Goal: Task Accomplishment & Management: Manage account settings

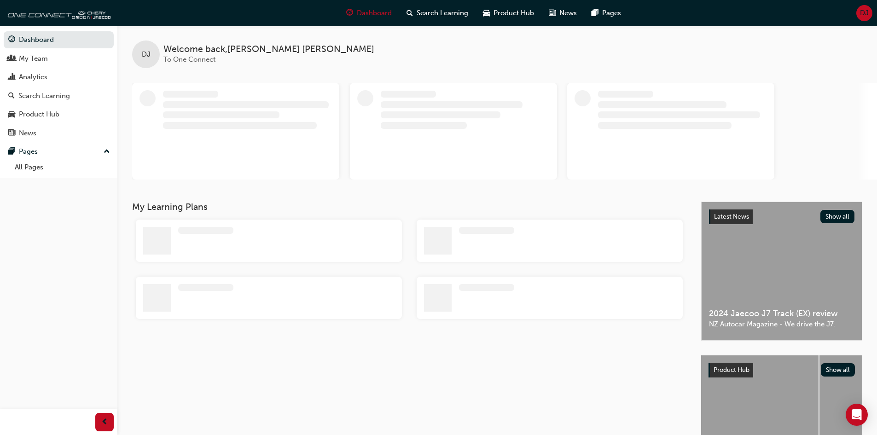
click at [862, 10] on span "DJ" at bounding box center [864, 13] width 9 height 11
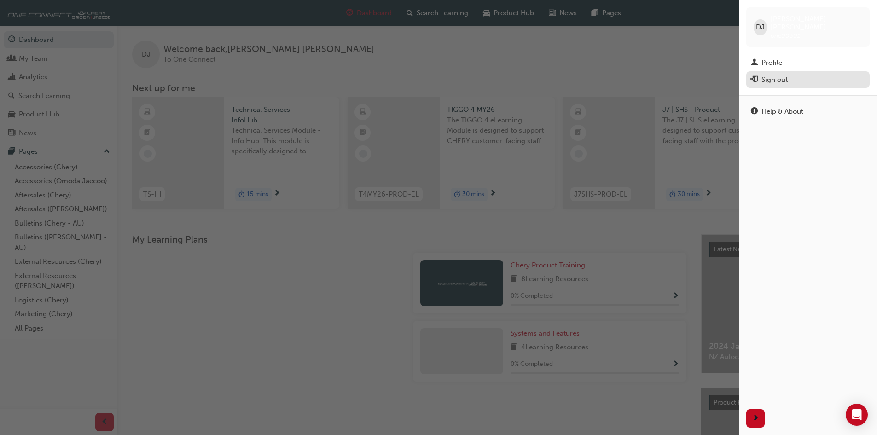
click at [781, 75] on div "Sign out" at bounding box center [774, 80] width 26 height 11
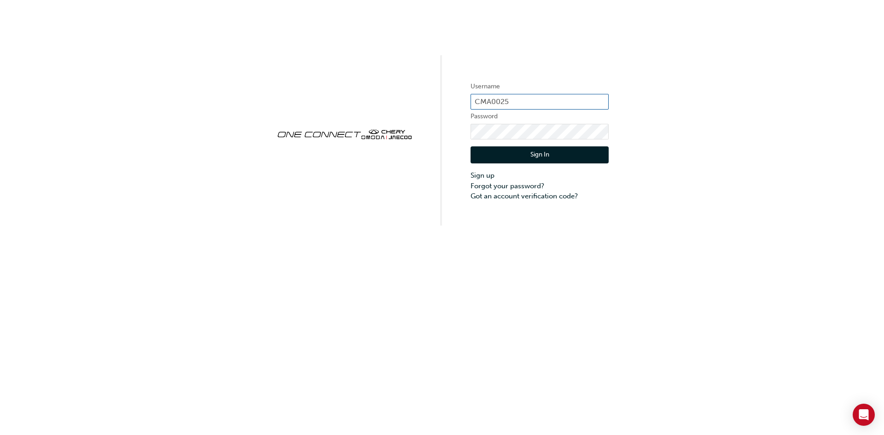
click at [509, 101] on input "CMA0025" at bounding box center [539, 102] width 138 height 16
click at [533, 102] on input "CMA0025" at bounding box center [539, 102] width 138 height 16
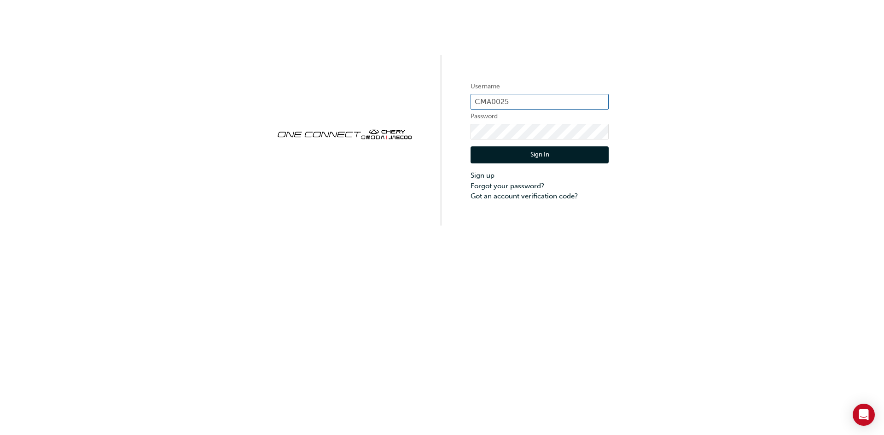
paste input "ONE00301"
type input "ONE00301"
click button "Sign In" at bounding box center [539, 154] width 138 height 17
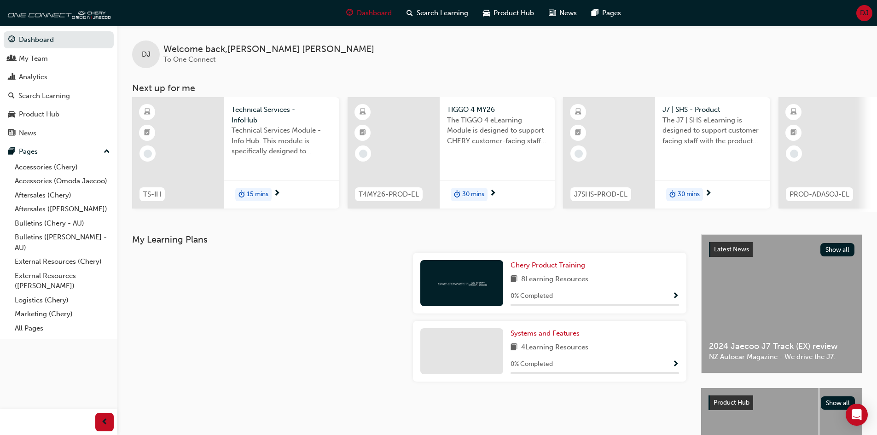
click at [864, 10] on span "DJ" at bounding box center [864, 13] width 9 height 11
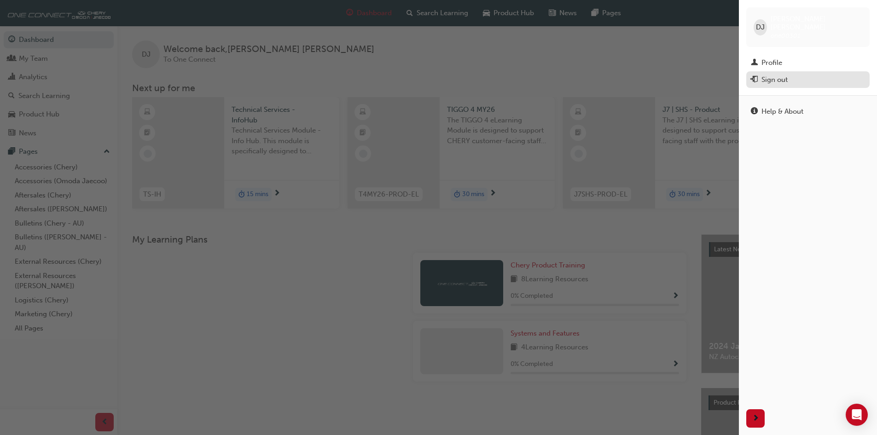
click at [774, 75] on div "Sign out" at bounding box center [774, 80] width 26 height 11
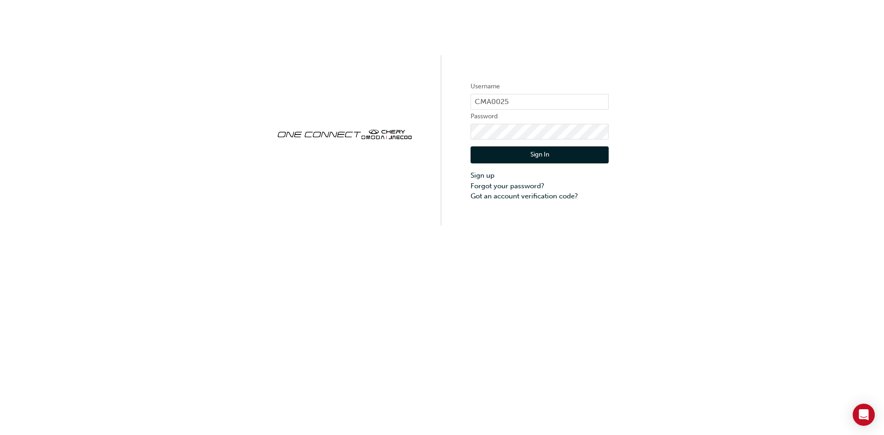
drag, startPoint x: 509, startPoint y: 155, endPoint x: 504, endPoint y: 100, distance: 55.0
click at [509, 155] on button "Sign In" at bounding box center [539, 154] width 138 height 17
